Goal: Task Accomplishment & Management: Complete application form

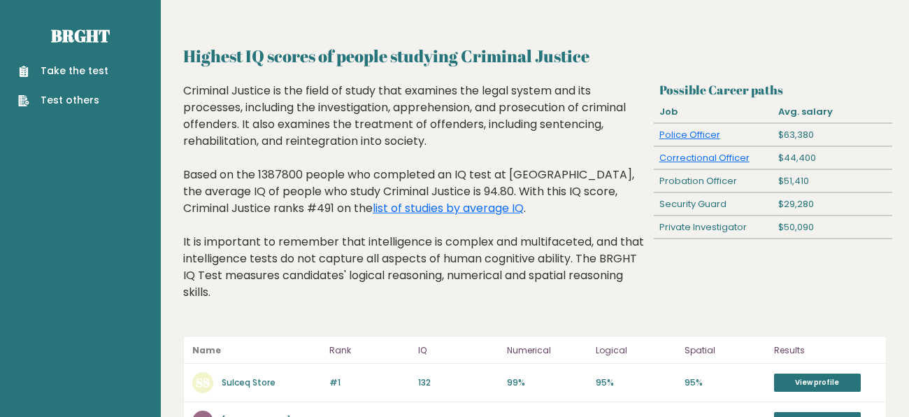
click at [85, 69] on link "Take the test" at bounding box center [63, 71] width 90 height 15
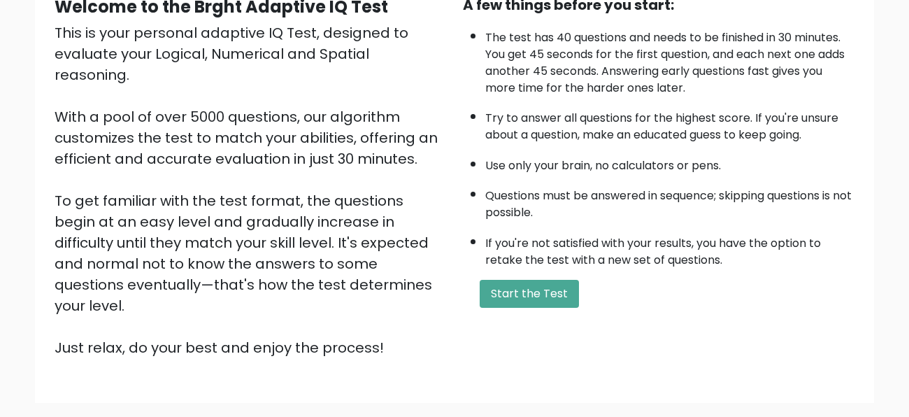
scroll to position [152, 0]
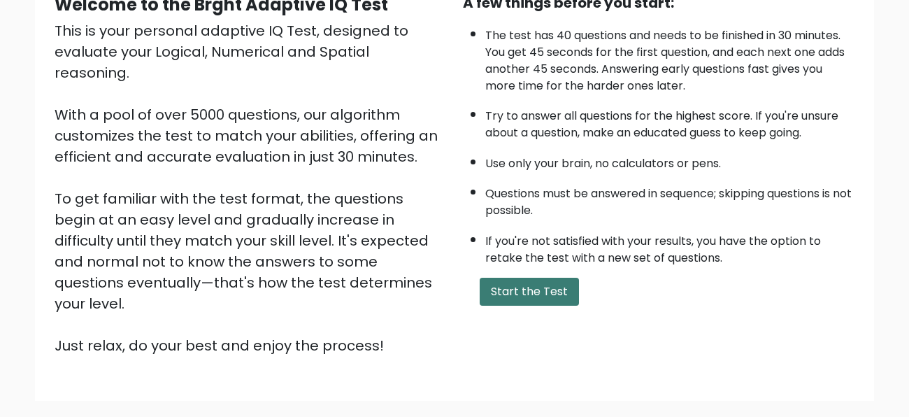
click at [511, 291] on button "Start the Test" at bounding box center [529, 292] width 99 height 28
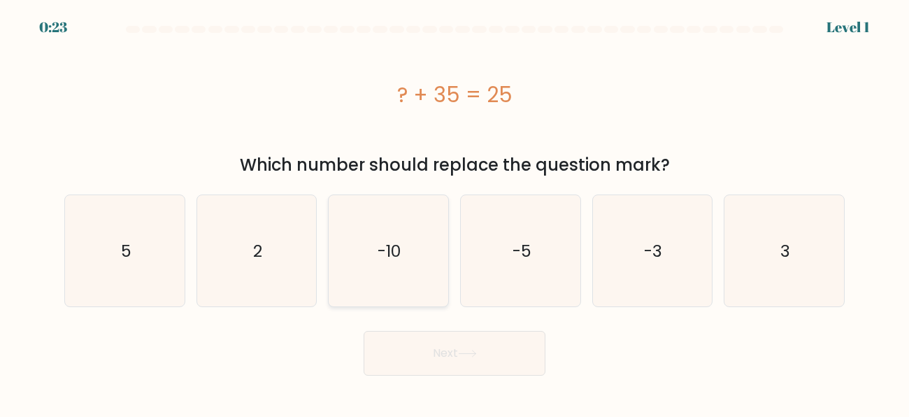
click at [374, 252] on icon "-10" at bounding box center [388, 250] width 111 height 111
click at [455, 212] on input "c. -10" at bounding box center [455, 209] width 1 height 3
radio input "true"
click at [422, 339] on button "Next" at bounding box center [455, 353] width 182 height 45
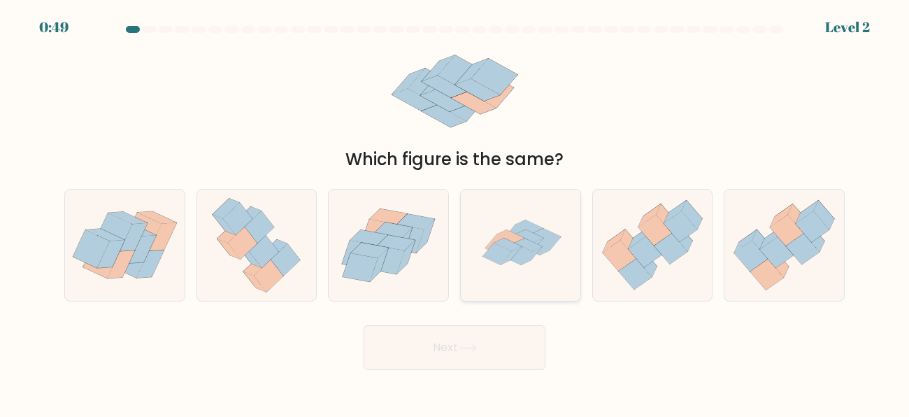
click at [485, 290] on icon at bounding box center [520, 245] width 111 height 111
click at [455, 212] on input "d." at bounding box center [455, 209] width 1 height 3
radio input "true"
click at [487, 339] on button "Next" at bounding box center [455, 347] width 182 height 45
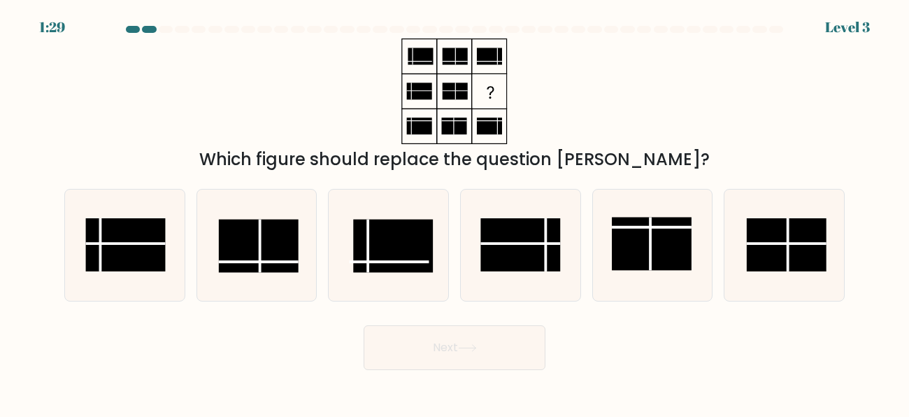
click at [487, 339] on button "Next" at bounding box center [455, 347] width 182 height 45
click at [552, 51] on div "Which figure should replace the question [PERSON_NAME]?" at bounding box center [454, 105] width 797 height 134
click at [527, 276] on icon at bounding box center [520, 245] width 111 height 111
click at [455, 212] on input "d." at bounding box center [455, 209] width 1 height 3
radio input "true"
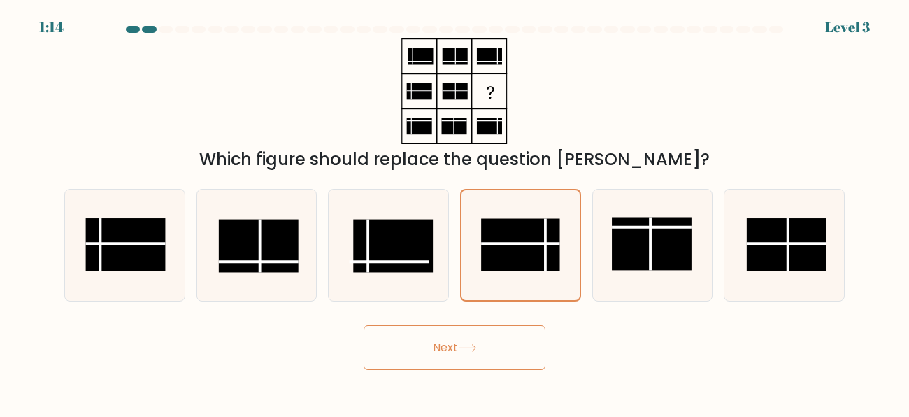
click at [506, 332] on button "Next" at bounding box center [455, 347] width 182 height 45
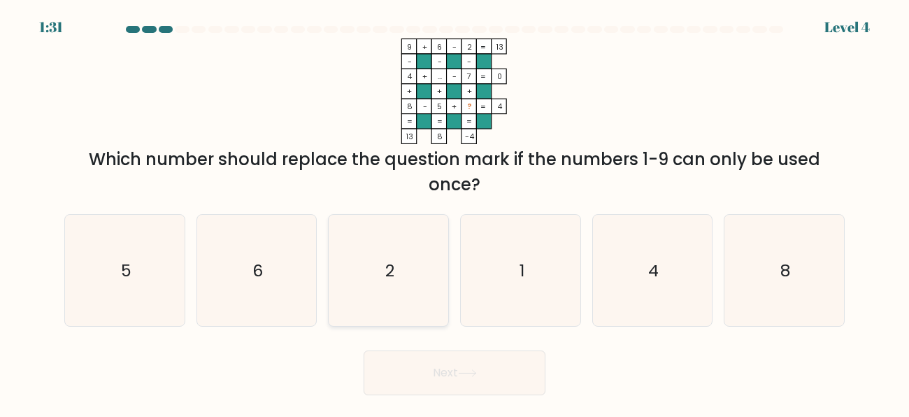
click at [411, 308] on icon "2" at bounding box center [388, 270] width 111 height 111
click at [455, 212] on input "c. 2" at bounding box center [455, 209] width 1 height 3
radio input "true"
click at [480, 355] on button "Next" at bounding box center [455, 372] width 182 height 45
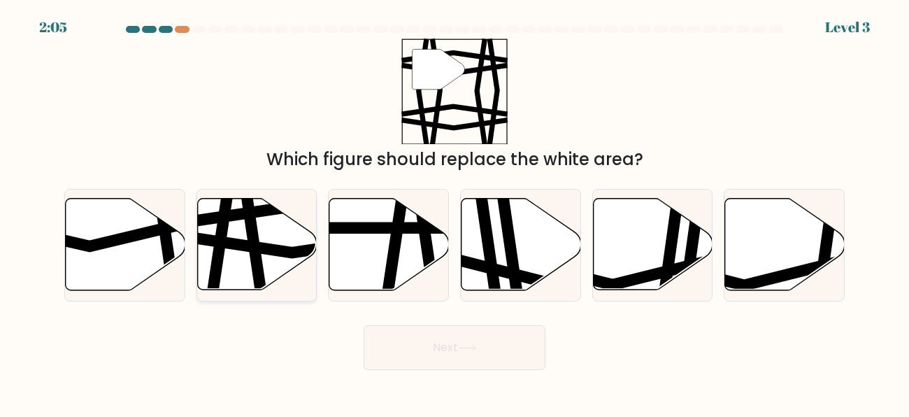
click at [304, 276] on icon at bounding box center [257, 244] width 120 height 93
click at [455, 212] on input "b." at bounding box center [455, 209] width 1 height 3
radio input "true"
click at [433, 333] on button "Next" at bounding box center [455, 347] width 182 height 45
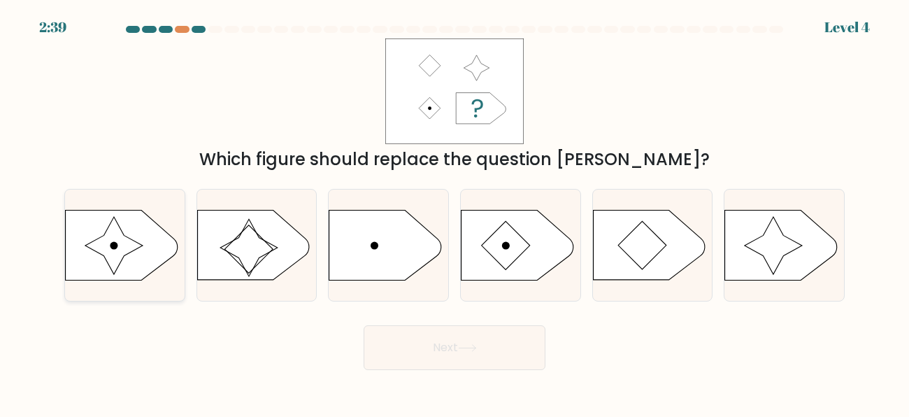
click at [150, 280] on icon at bounding box center [125, 245] width 120 height 71
click at [455, 212] on input "a." at bounding box center [455, 209] width 1 height 3
radio input "true"
click at [423, 357] on button "Next" at bounding box center [455, 347] width 182 height 45
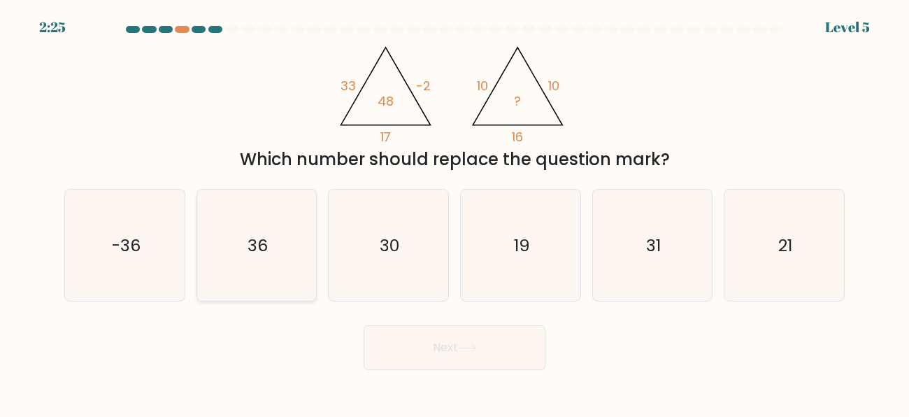
click at [294, 210] on icon "36" at bounding box center [256, 245] width 111 height 111
click at [455, 210] on input "b. 36" at bounding box center [455, 209] width 1 height 3
radio input "true"
click at [444, 343] on button "Next" at bounding box center [455, 347] width 182 height 45
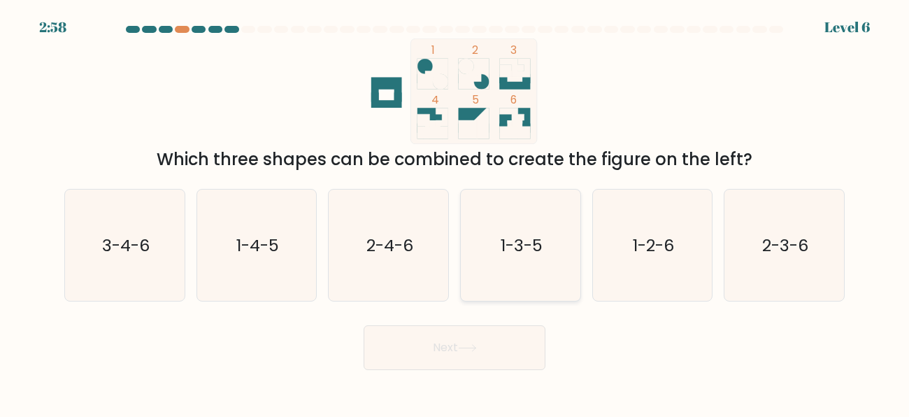
click at [500, 232] on icon "1-3-5" at bounding box center [520, 245] width 111 height 111
click at [455, 212] on input "d. 1-3-5" at bounding box center [455, 209] width 1 height 3
radio input "true"
click at [485, 336] on button "Next" at bounding box center [455, 347] width 182 height 45
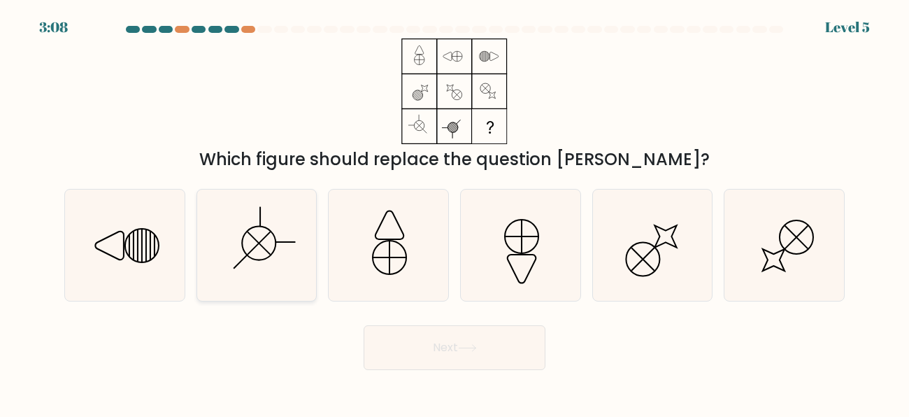
click at [306, 246] on icon at bounding box center [256, 245] width 111 height 111
click at [455, 212] on input "b." at bounding box center [455, 209] width 1 height 3
radio input "true"
click at [457, 341] on button "Next" at bounding box center [455, 347] width 182 height 45
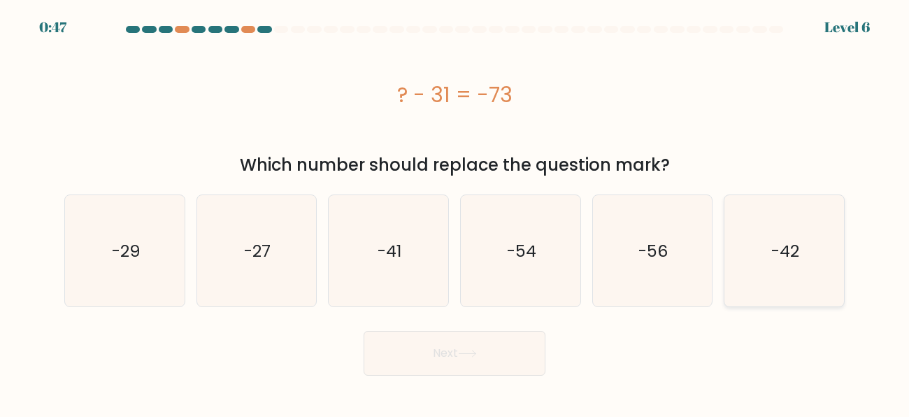
click at [823, 250] on icon "-42" at bounding box center [784, 250] width 111 height 111
click at [455, 212] on input "f. -42" at bounding box center [455, 209] width 1 height 3
radio input "true"
click at [499, 345] on button "Next" at bounding box center [455, 353] width 182 height 45
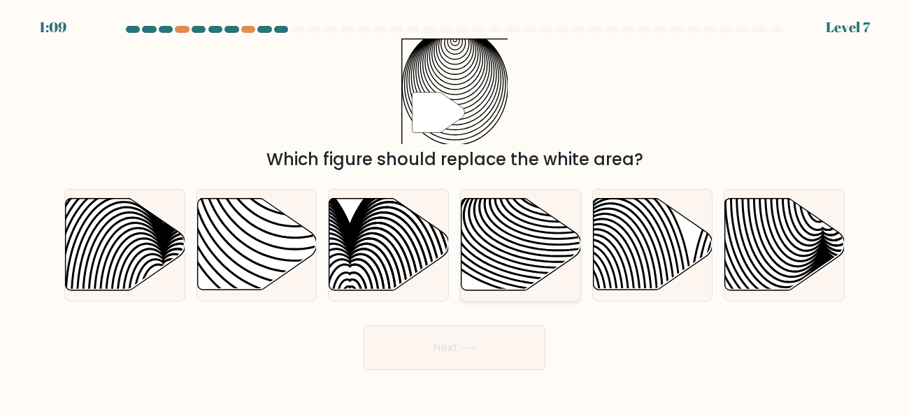
click at [571, 234] on icon at bounding box center [522, 245] width 120 height 92
click at [455, 212] on input "d." at bounding box center [455, 209] width 1 height 3
radio input "true"
click at [504, 353] on button "Next" at bounding box center [455, 347] width 182 height 45
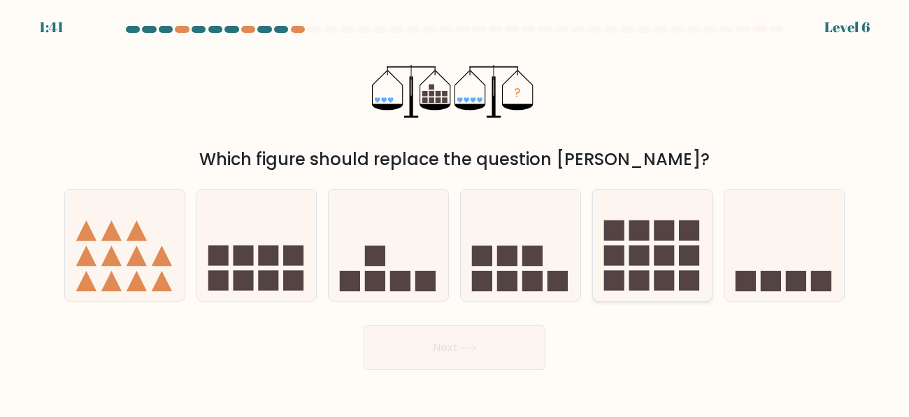
click at [632, 243] on icon at bounding box center [653, 244] width 120 height 99
click at [455, 212] on input "e." at bounding box center [455, 209] width 1 height 3
radio input "true"
click at [504, 350] on button "Next" at bounding box center [455, 347] width 182 height 45
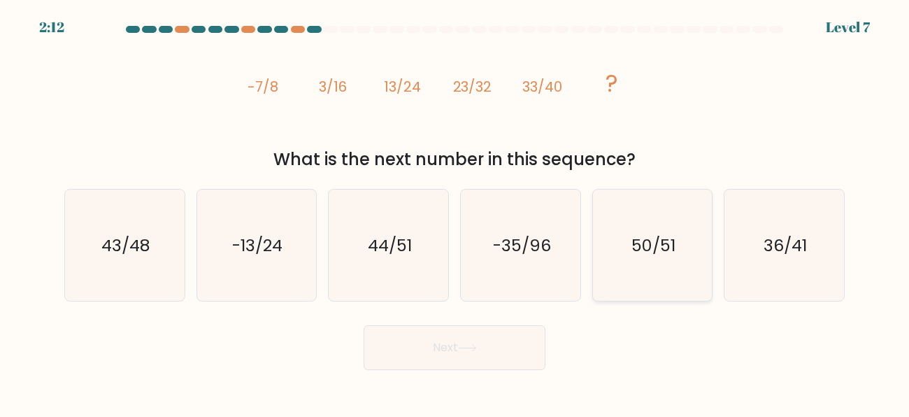
click at [692, 267] on icon "50/51" at bounding box center [652, 245] width 111 height 111
click at [455, 212] on input "e. 50/51" at bounding box center [455, 209] width 1 height 3
radio input "true"
click at [514, 250] on text "-35/96" at bounding box center [521, 244] width 58 height 23
click at [455, 212] on input "d. -35/96" at bounding box center [455, 209] width 1 height 3
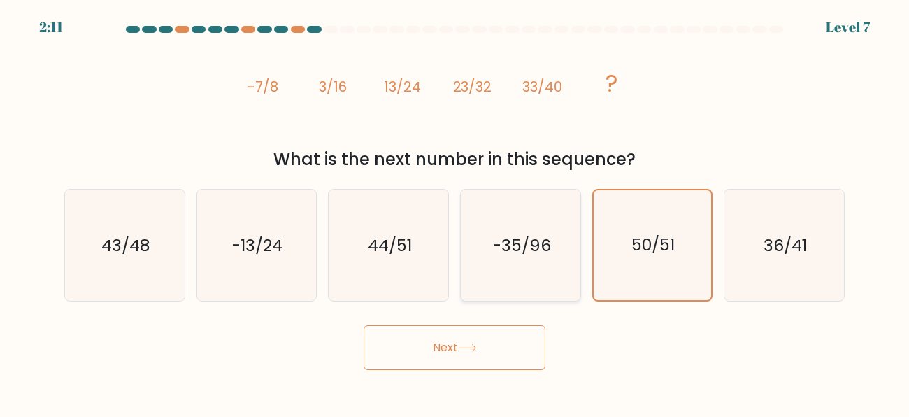
radio input "true"
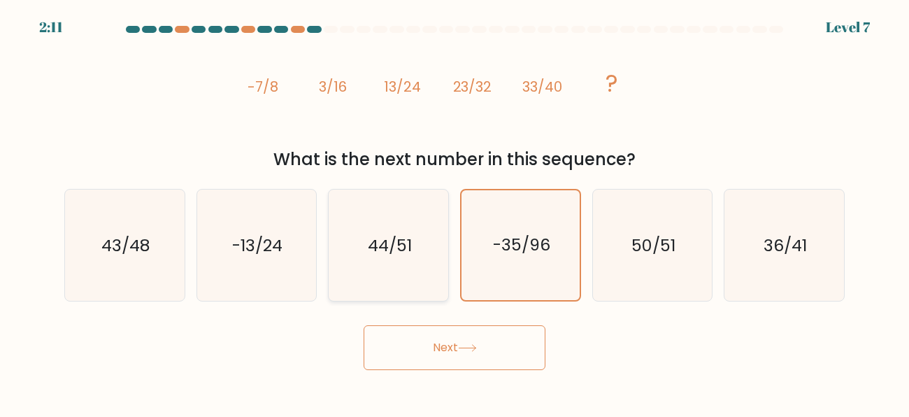
click at [444, 259] on div "44/51" at bounding box center [388, 245] width 121 height 113
click at [455, 212] on input "c. 44/51" at bounding box center [455, 209] width 1 height 3
radio input "true"
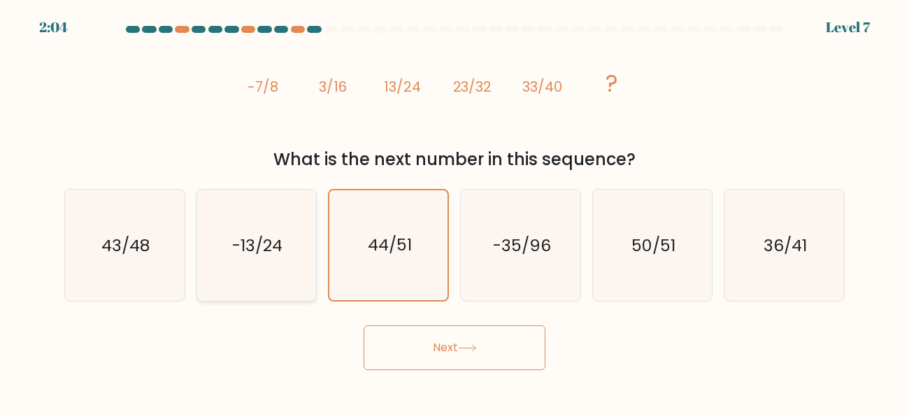
click at [277, 245] on text "-13/24" at bounding box center [258, 244] width 50 height 23
click at [455, 212] on input "b. -13/24" at bounding box center [455, 209] width 1 height 3
radio input "true"
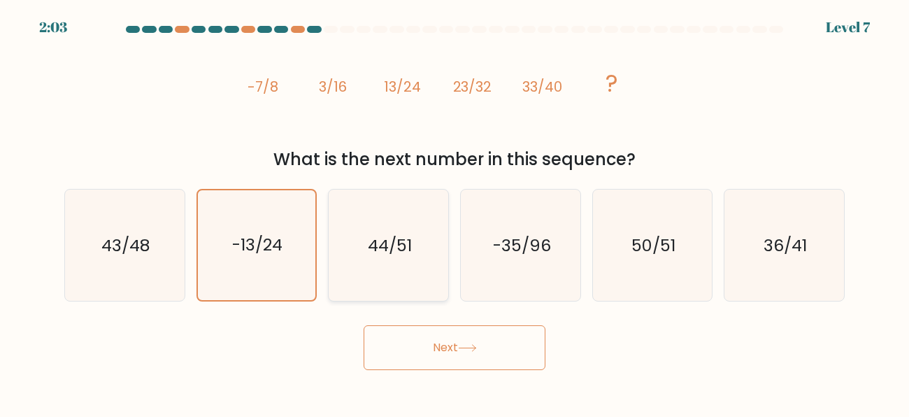
click at [411, 285] on icon "44/51" at bounding box center [388, 245] width 111 height 111
click at [455, 212] on input "c. 44/51" at bounding box center [455, 209] width 1 height 3
radio input "true"
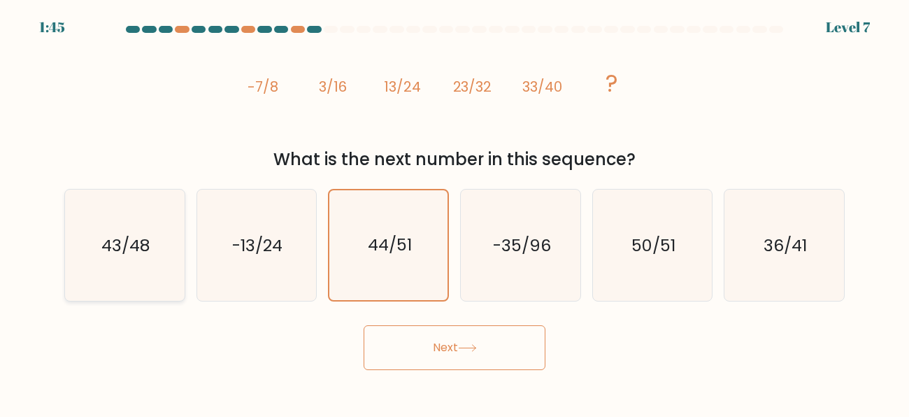
click at [166, 236] on icon "43/48" at bounding box center [124, 245] width 111 height 111
click at [455, 212] on input "a. 43/48" at bounding box center [455, 209] width 1 height 3
radio input "true"
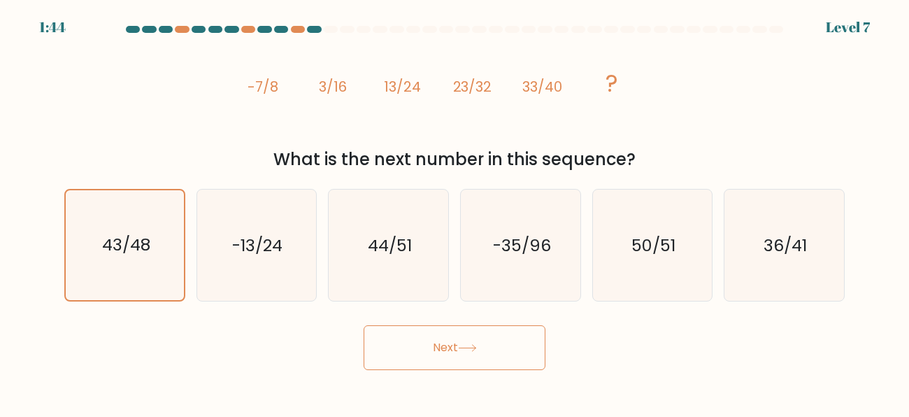
click at [508, 350] on button "Next" at bounding box center [455, 347] width 182 height 45
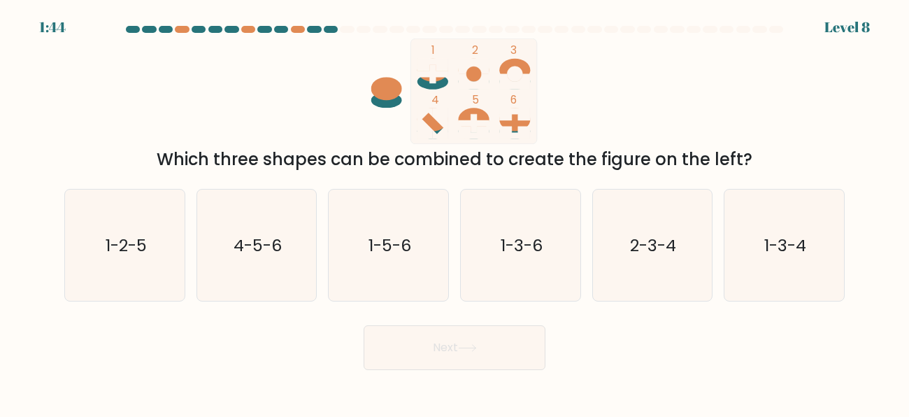
click at [508, 350] on button "Next" at bounding box center [455, 347] width 182 height 45
click at [668, 84] on div "1 2 3 4 5 6 Which three shapes can be combined to create the figure on the left?" at bounding box center [454, 105] width 797 height 134
click at [273, 258] on icon "4-5-6" at bounding box center [256, 245] width 111 height 111
click at [455, 212] on input "b. 4-5-6" at bounding box center [455, 209] width 1 height 3
radio input "true"
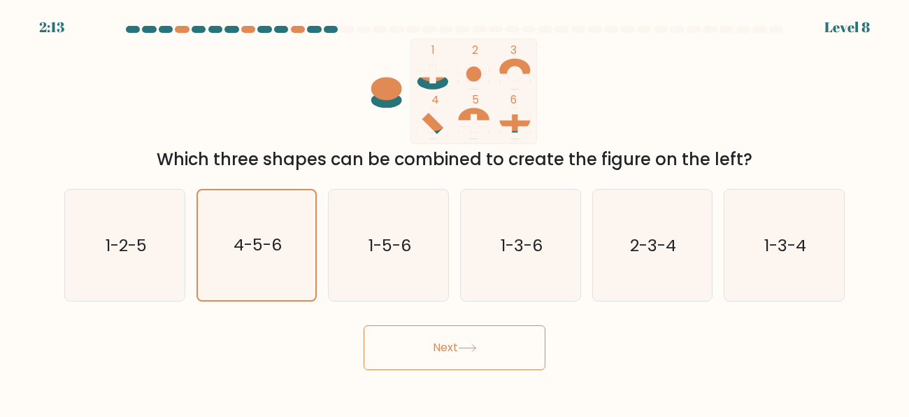
click at [400, 337] on button "Next" at bounding box center [455, 347] width 182 height 45
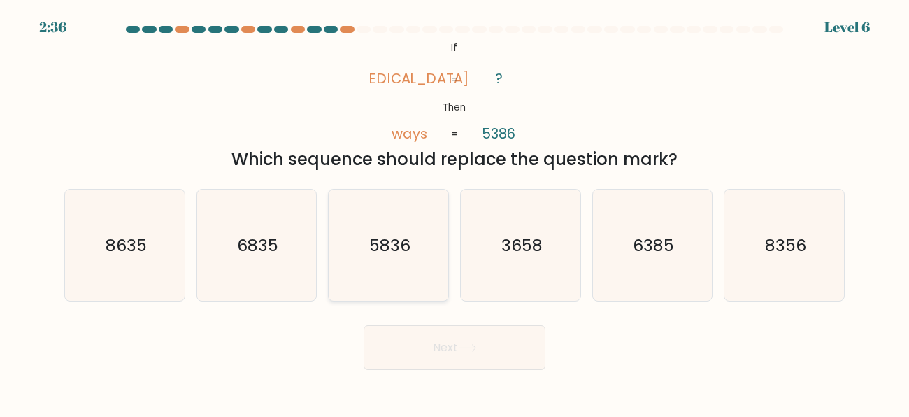
click at [394, 245] on text "5836" at bounding box center [389, 244] width 41 height 23
click at [455, 212] on input "c. 5836" at bounding box center [455, 209] width 1 height 3
radio input "true"
click at [486, 362] on button "Next" at bounding box center [455, 347] width 182 height 45
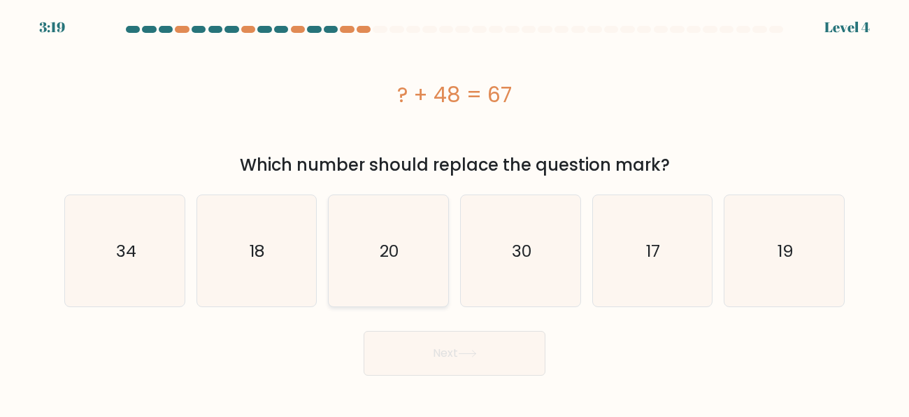
click at [381, 228] on icon "20" at bounding box center [388, 250] width 111 height 111
click at [455, 212] on input "c. 20" at bounding box center [455, 209] width 1 height 3
radio input "true"
click at [809, 234] on icon "19" at bounding box center [784, 250] width 111 height 111
click at [455, 212] on input "f. 19" at bounding box center [455, 209] width 1 height 3
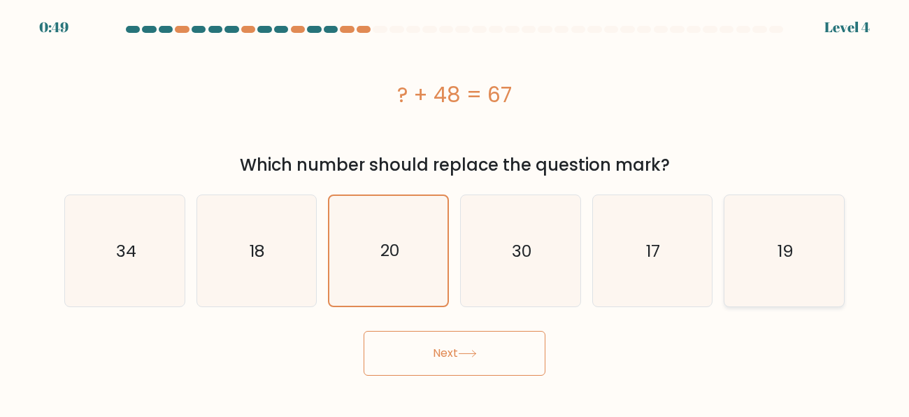
radio input "true"
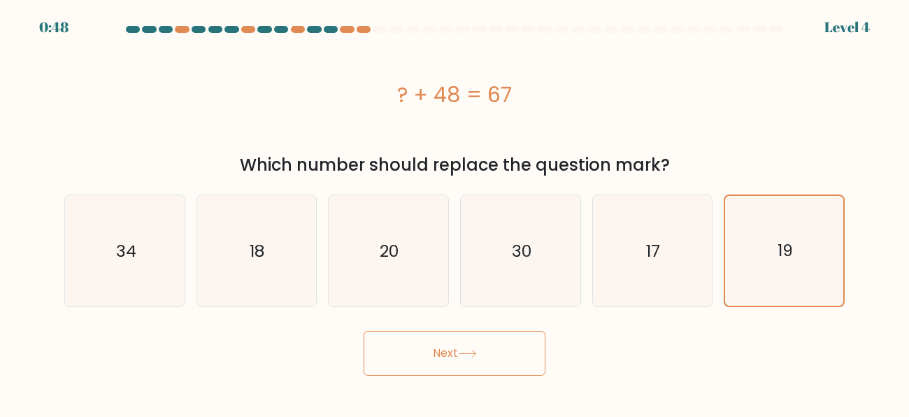
click at [496, 354] on button "Next" at bounding box center [455, 353] width 182 height 45
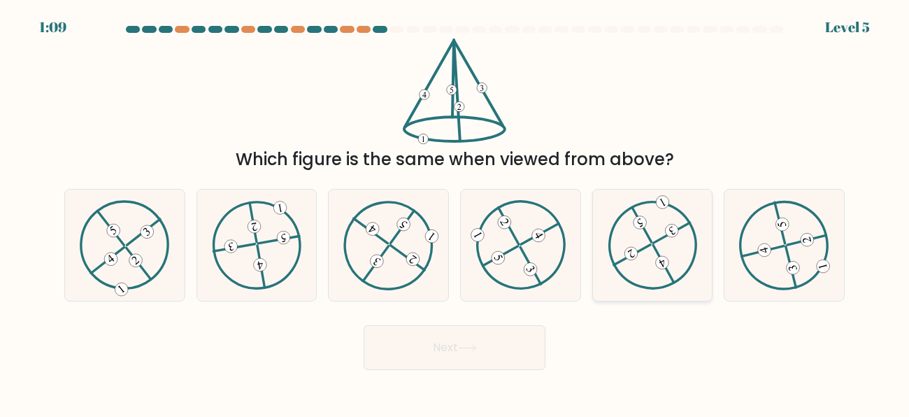
click at [677, 231] on 133 at bounding box center [671, 230] width 17 height 17
click at [455, 212] on input "e." at bounding box center [455, 209] width 1 height 3
radio input "true"
click at [302, 288] on div at bounding box center [257, 245] width 121 height 113
click at [455, 212] on input "b." at bounding box center [455, 209] width 1 height 3
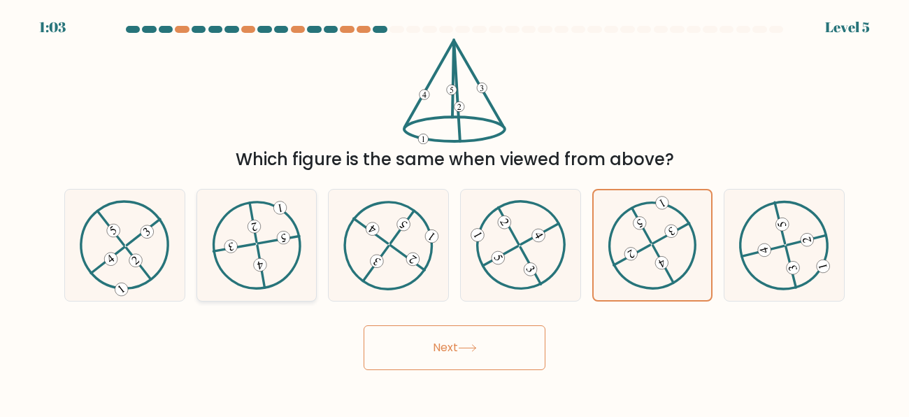
radio input "true"
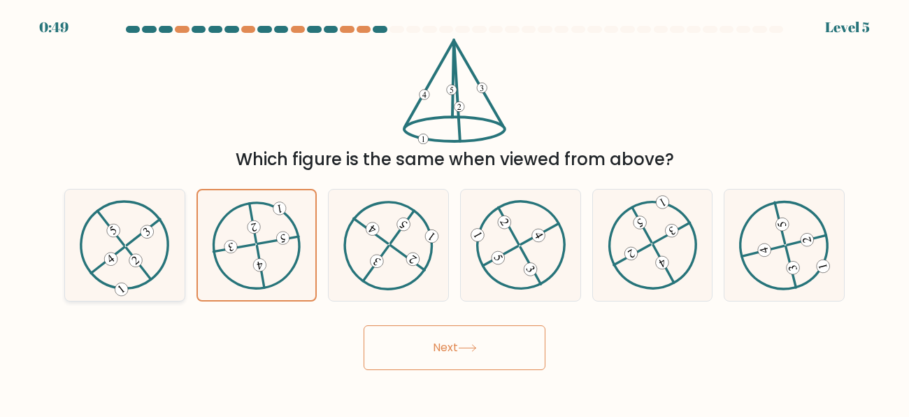
click at [173, 246] on div at bounding box center [124, 245] width 121 height 113
click at [455, 212] on input "a." at bounding box center [455, 209] width 1 height 3
radio input "true"
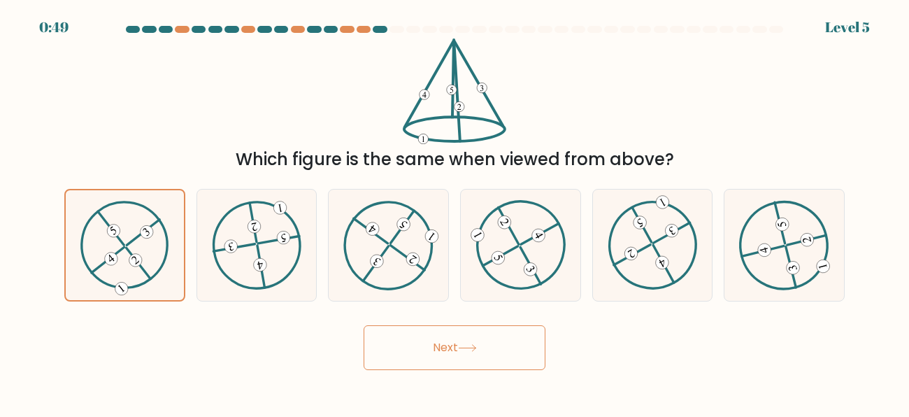
click at [385, 348] on button "Next" at bounding box center [455, 347] width 182 height 45
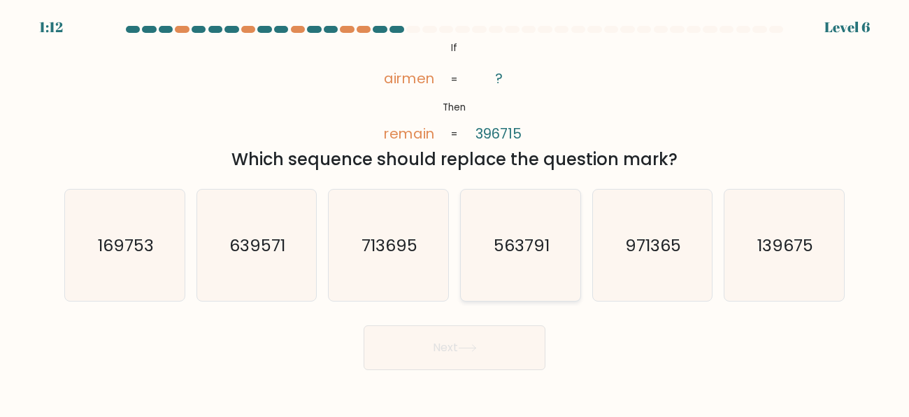
click at [534, 211] on icon "563791" at bounding box center [520, 245] width 111 height 111
click at [455, 211] on input "d. 563791" at bounding box center [455, 209] width 1 height 3
radio input "true"
click at [498, 338] on button "Next" at bounding box center [455, 347] width 182 height 45
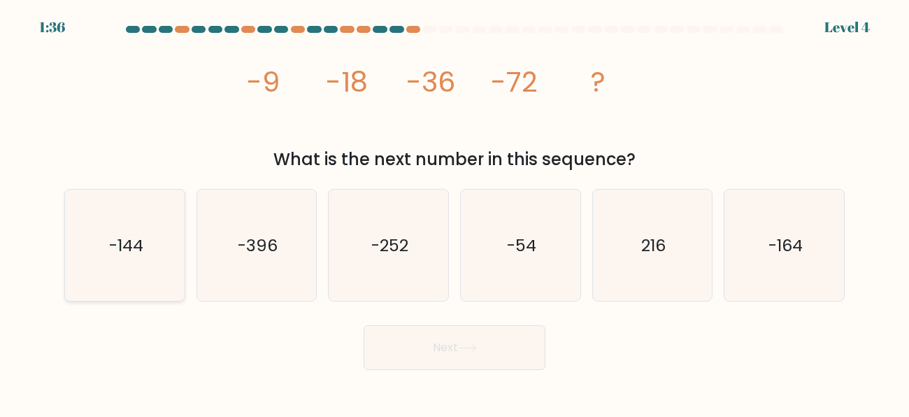
click at [100, 264] on icon "-144" at bounding box center [124, 245] width 111 height 111
click at [455, 212] on input "a. -144" at bounding box center [455, 209] width 1 height 3
radio input "true"
click at [415, 348] on button "Next" at bounding box center [455, 347] width 182 height 45
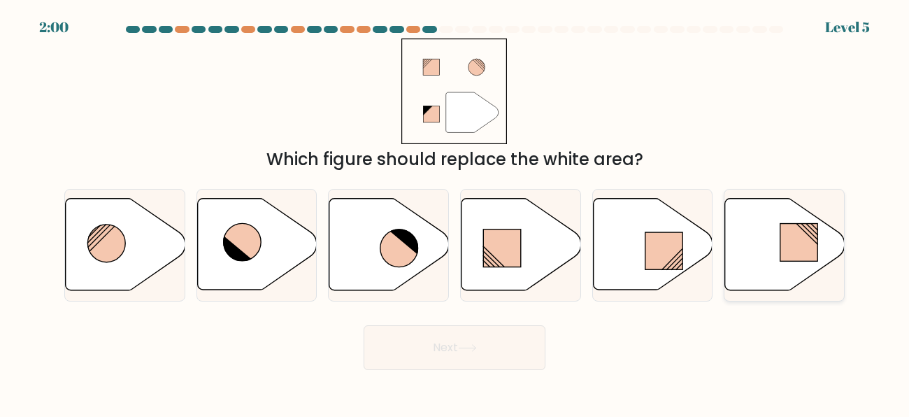
click at [793, 197] on div at bounding box center [784, 245] width 121 height 113
click at [455, 208] on input "f." at bounding box center [455, 209] width 1 height 3
radio input "true"
click at [511, 336] on button "Next" at bounding box center [455, 347] width 182 height 45
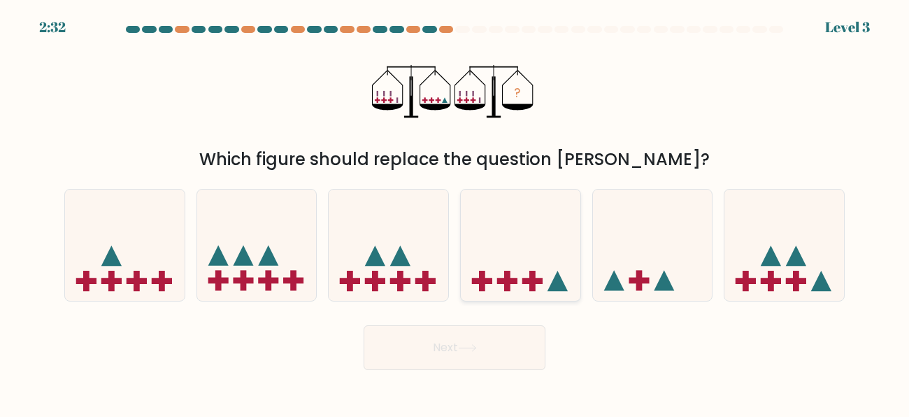
click at [529, 296] on div at bounding box center [520, 245] width 121 height 113
click at [455, 212] on input "d." at bounding box center [455, 209] width 1 height 3
radio input "true"
click at [507, 336] on button "Next" at bounding box center [455, 347] width 182 height 45
